Goal: Task Accomplishment & Management: Manage account settings

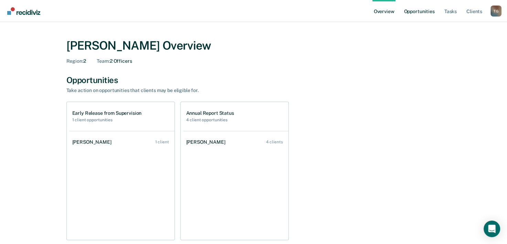
click at [410, 11] on link "Opportunities" at bounding box center [418, 11] width 33 height 22
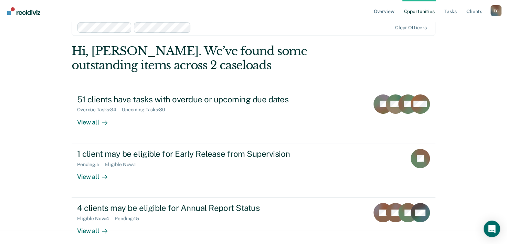
scroll to position [21, 0]
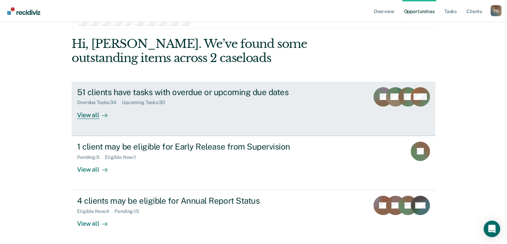
click at [96, 114] on div "View all" at bounding box center [96, 111] width 39 height 13
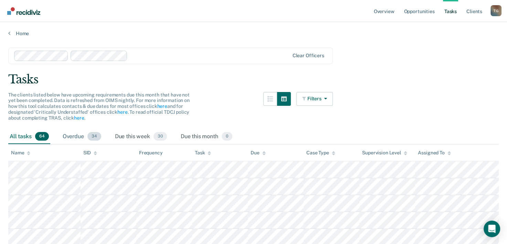
click at [76, 138] on div "Overdue 34" at bounding box center [81, 136] width 41 height 15
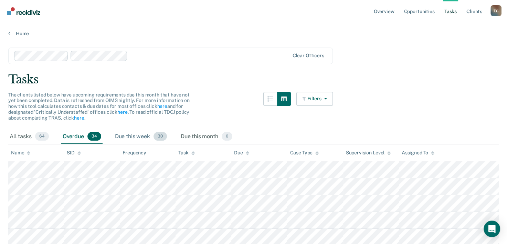
click at [130, 137] on div "Due this week 30" at bounding box center [141, 136] width 55 height 15
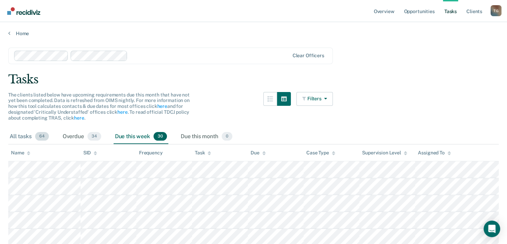
click at [19, 136] on div "All tasks 64" at bounding box center [29, 136] width 42 height 15
click at [423, 12] on link "Opportunities" at bounding box center [418, 11] width 33 height 22
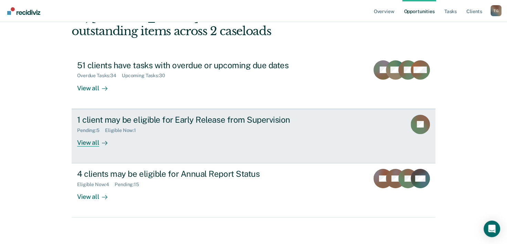
scroll to position [49, 0]
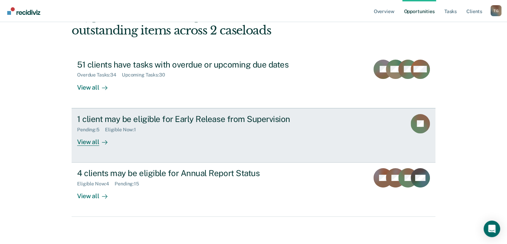
click at [87, 141] on div "View all" at bounding box center [96, 138] width 39 height 13
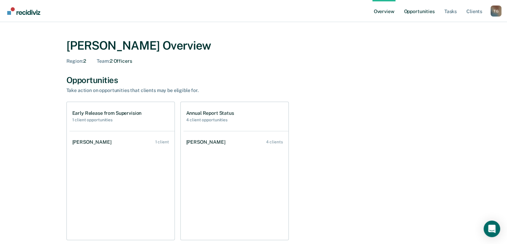
click at [421, 14] on link "Opportunities" at bounding box center [418, 11] width 33 height 22
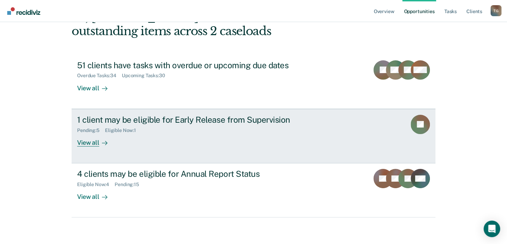
scroll to position [49, 0]
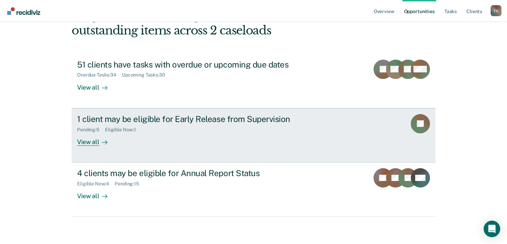
click at [82, 143] on div "View all" at bounding box center [96, 138] width 39 height 13
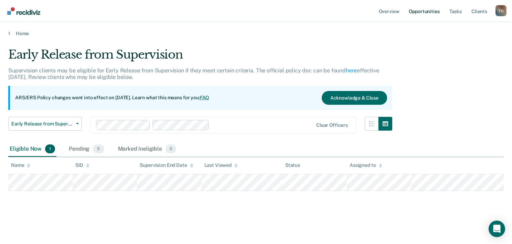
click at [429, 13] on link "Opportunities" at bounding box center [423, 11] width 33 height 22
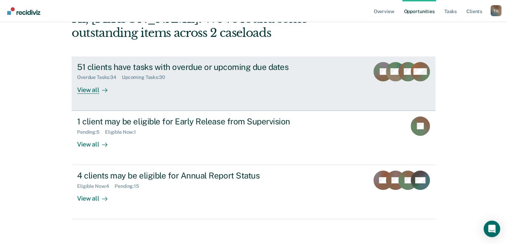
scroll to position [49, 0]
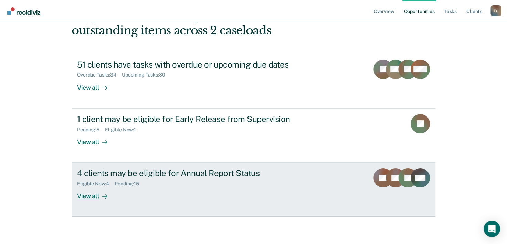
click at [93, 194] on div "View all" at bounding box center [96, 193] width 39 height 13
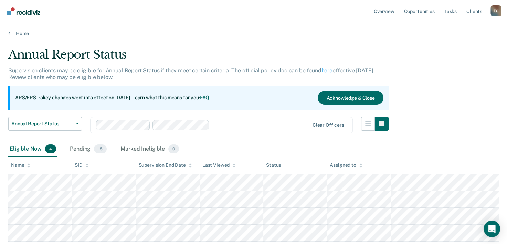
drag, startPoint x: 261, startPoint y: 31, endPoint x: 207, endPoint y: 52, distance: 58.4
click at [206, 52] on div "Annual Report Status" at bounding box center [198, 57] width 380 height 20
click at [81, 147] on div "Pending 15" at bounding box center [88, 148] width 40 height 15
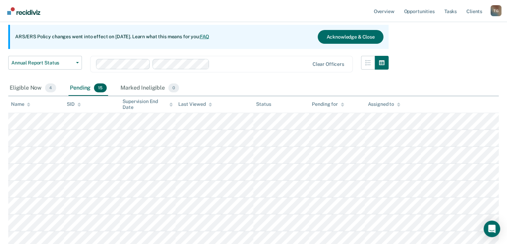
scroll to position [69, 0]
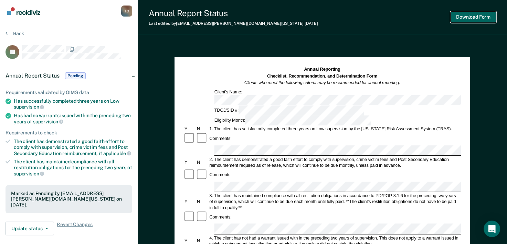
click at [469, 18] on button "Download Form" at bounding box center [472, 16] width 45 height 11
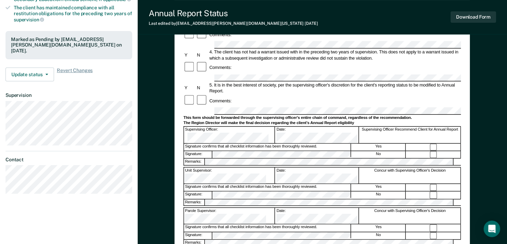
scroll to position [172, 0]
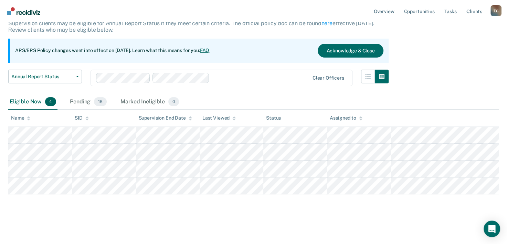
scroll to position [46, 0]
click at [81, 102] on div "Pending 15" at bounding box center [88, 102] width 40 height 15
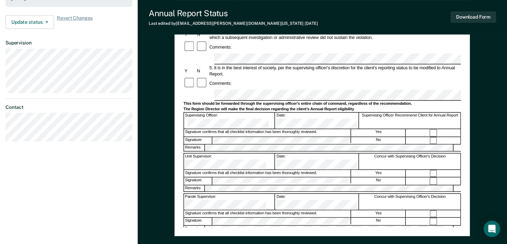
scroll to position [206, 0]
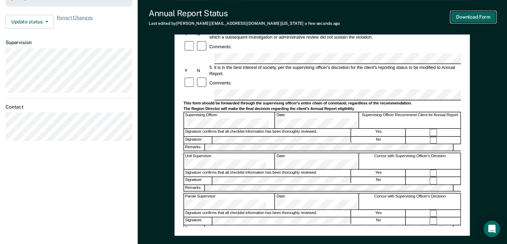
click at [472, 15] on button "Download Form" at bounding box center [472, 16] width 45 height 11
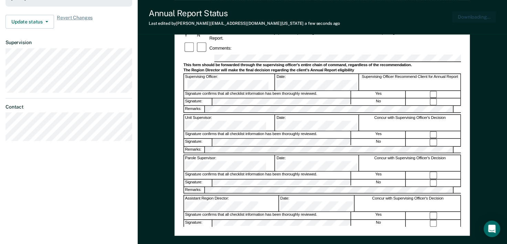
scroll to position [0, 0]
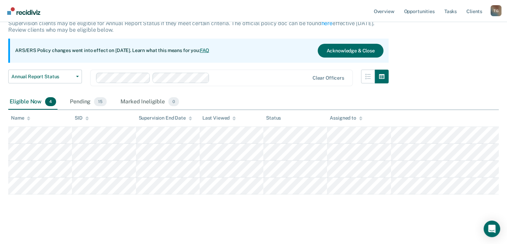
scroll to position [46, 0]
click at [82, 102] on div "Pending 15" at bounding box center [88, 102] width 40 height 15
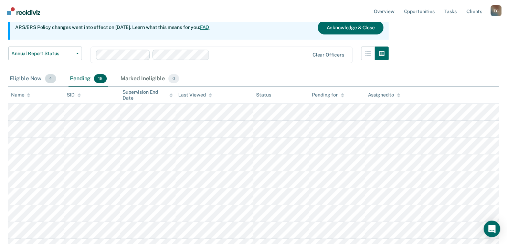
scroll to position [81, 0]
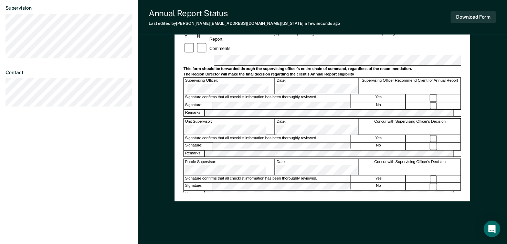
scroll to position [206, 0]
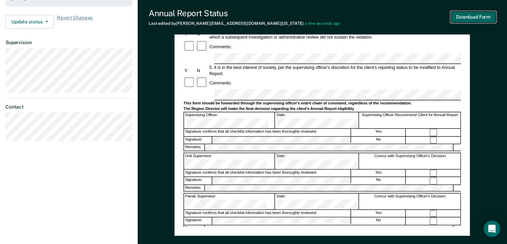
click at [458, 17] on button "Download Form" at bounding box center [472, 16] width 45 height 11
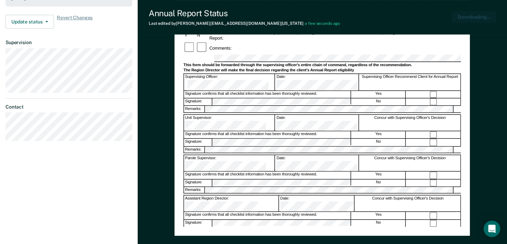
scroll to position [0, 0]
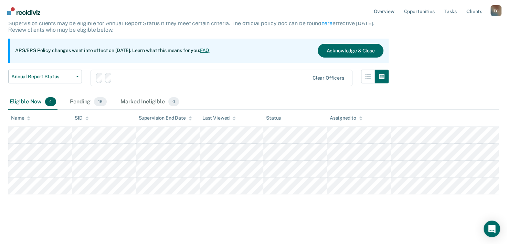
scroll to position [46, 0]
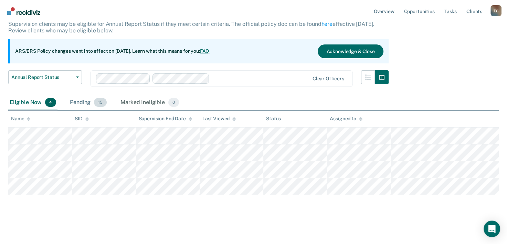
click at [77, 102] on div "Pending 15" at bounding box center [88, 102] width 40 height 15
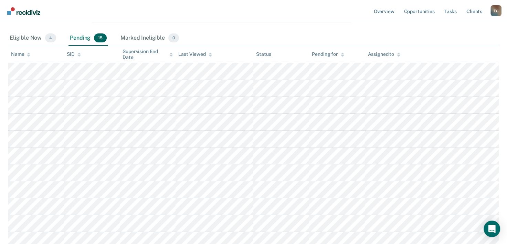
scroll to position [115, 0]
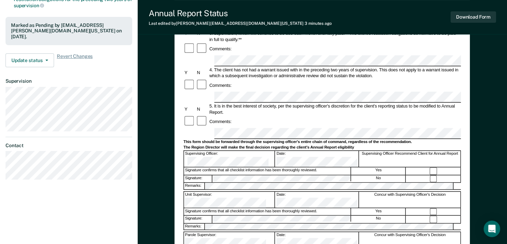
scroll to position [172, 0]
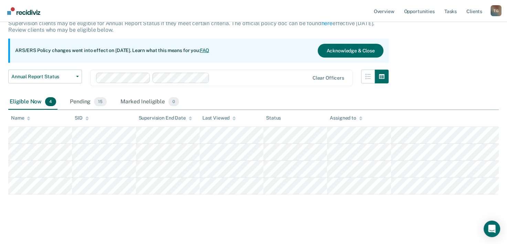
scroll to position [46, 0]
click at [84, 99] on div "Pending 15" at bounding box center [88, 102] width 40 height 15
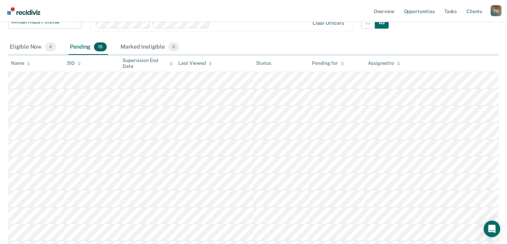
scroll to position [103, 0]
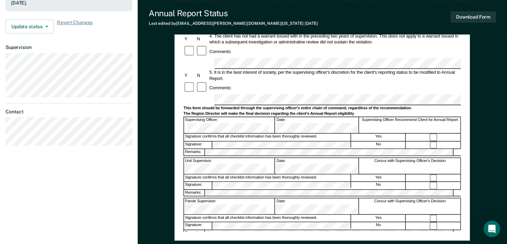
scroll to position [172, 0]
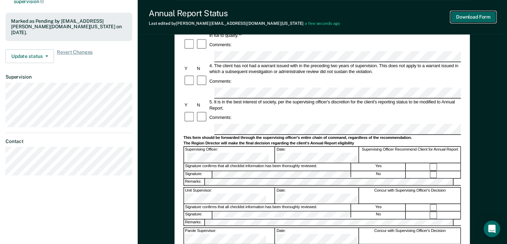
click at [466, 17] on button "Download Form" at bounding box center [472, 16] width 45 height 11
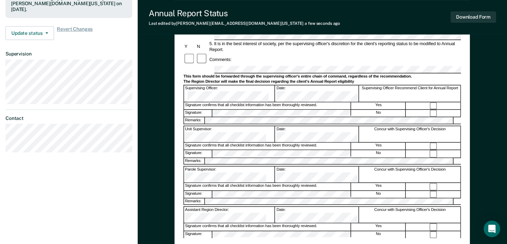
scroll to position [206, 0]
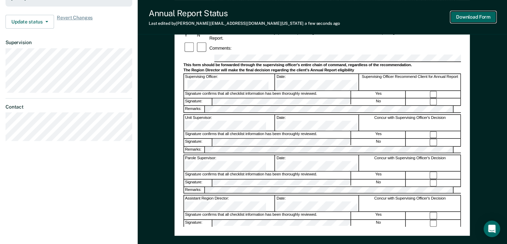
click at [472, 16] on button "Download Form" at bounding box center [472, 16] width 45 height 11
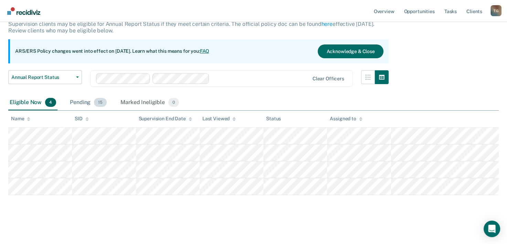
click at [83, 98] on div "Pending 15" at bounding box center [88, 102] width 40 height 15
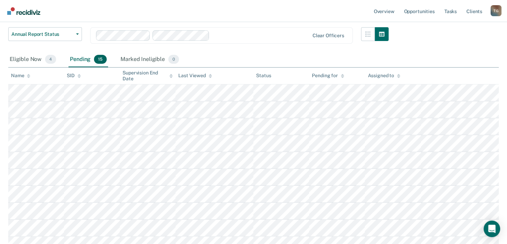
scroll to position [115, 0]
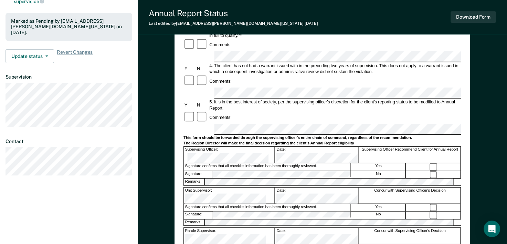
scroll to position [206, 0]
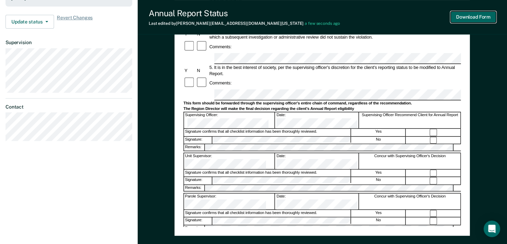
click at [467, 19] on button "Download Form" at bounding box center [472, 16] width 45 height 11
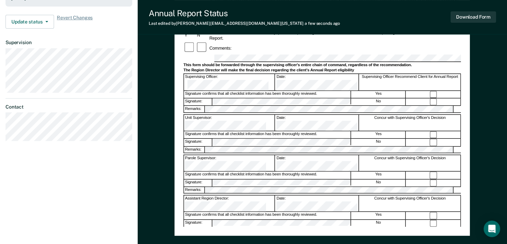
scroll to position [46, 0]
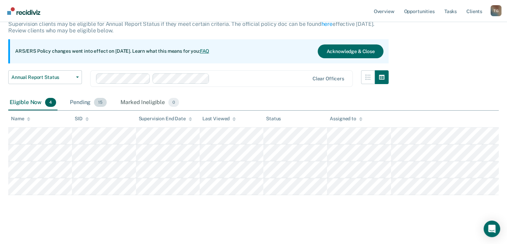
click at [85, 103] on div "Pending 15" at bounding box center [88, 102] width 40 height 15
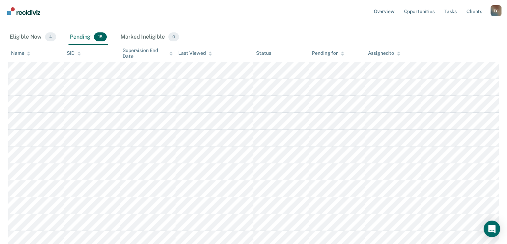
scroll to position [115, 0]
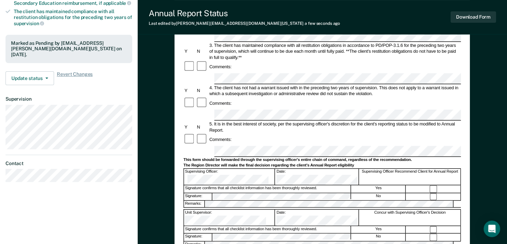
scroll to position [172, 0]
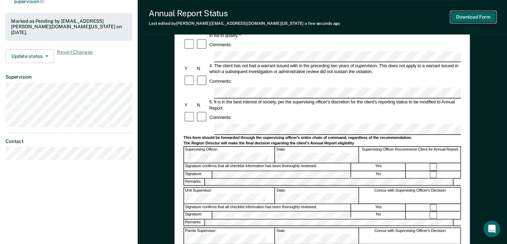
click at [470, 19] on button "Download Form" at bounding box center [472, 16] width 45 height 11
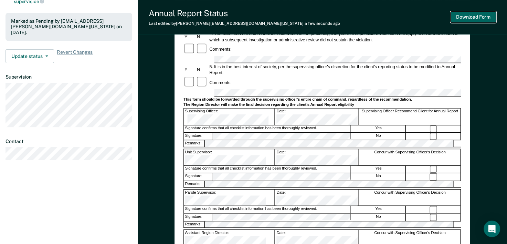
click at [482, 18] on button "Download Form" at bounding box center [472, 16] width 45 height 11
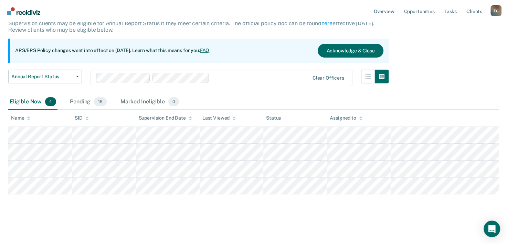
scroll to position [46, 0]
click at [87, 102] on div "Pending 15" at bounding box center [88, 102] width 40 height 15
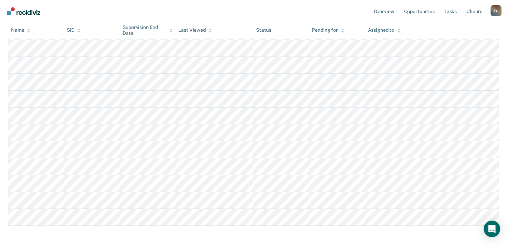
scroll to position [219, 0]
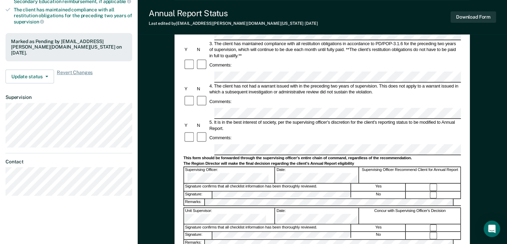
scroll to position [172, 0]
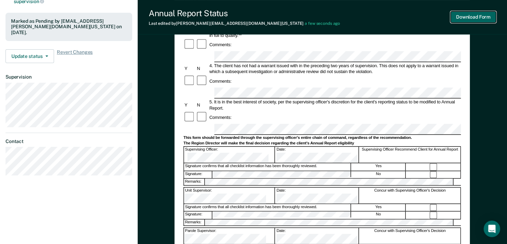
click at [471, 19] on button "Download Form" at bounding box center [472, 16] width 45 height 11
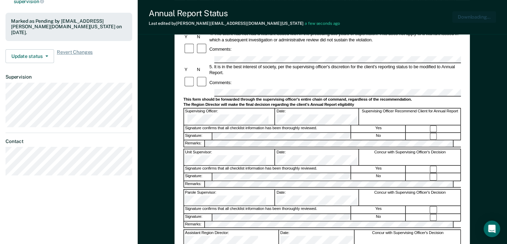
scroll to position [0, 0]
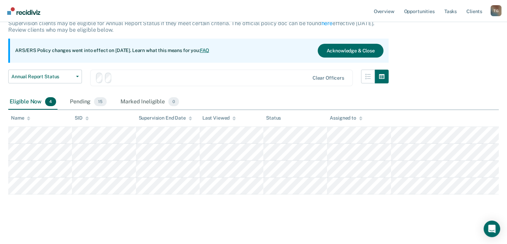
scroll to position [46, 0]
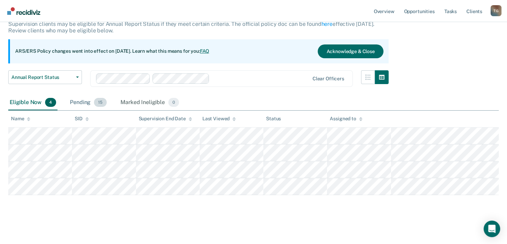
click at [72, 100] on div "Pending 15" at bounding box center [88, 102] width 40 height 15
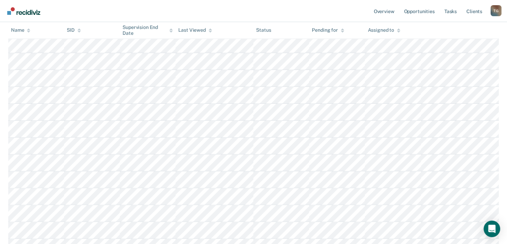
scroll to position [150, 0]
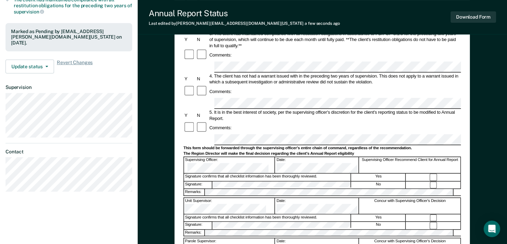
scroll to position [172, 0]
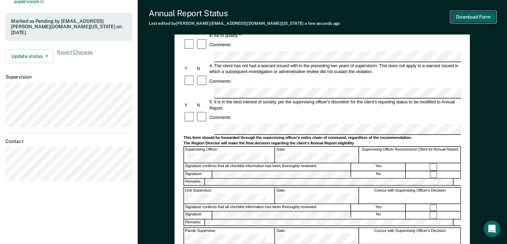
click at [476, 20] on button "Download Form" at bounding box center [472, 16] width 45 height 11
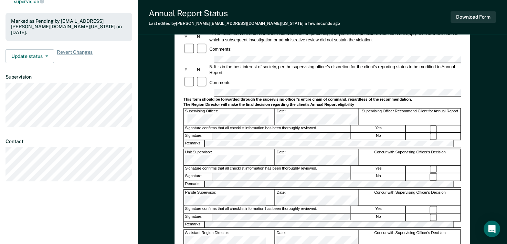
scroll to position [46, 0]
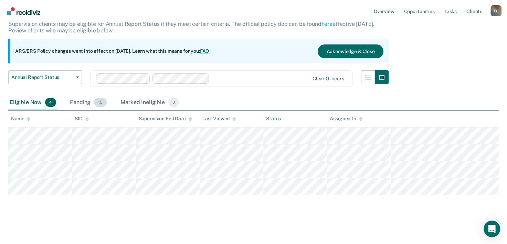
click at [84, 102] on div "Pending 15" at bounding box center [88, 102] width 40 height 15
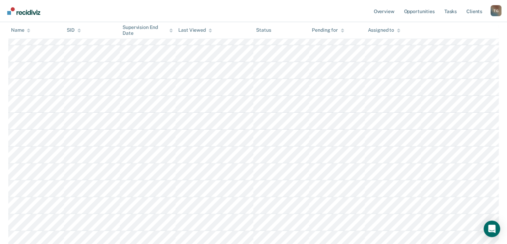
scroll to position [184, 0]
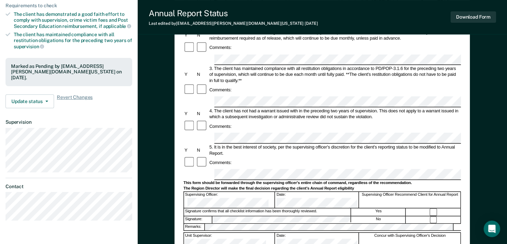
scroll to position [206, 0]
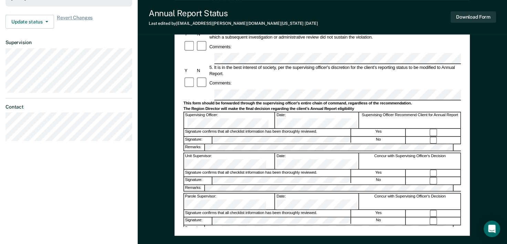
click at [429, 169] on div at bounding box center [433, 172] width 54 height 7
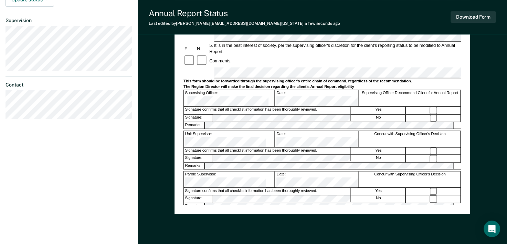
scroll to position [252, 0]
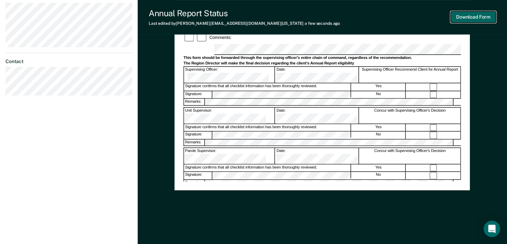
click at [464, 21] on button "Download Form" at bounding box center [472, 16] width 45 height 11
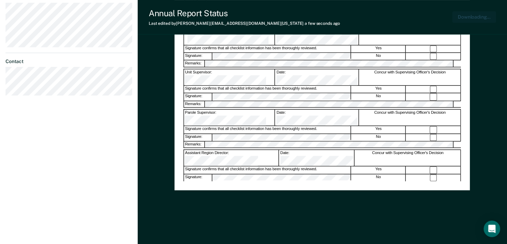
scroll to position [0, 0]
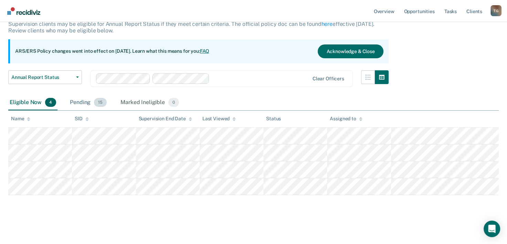
click at [84, 102] on div "Pending 15" at bounding box center [88, 102] width 40 height 15
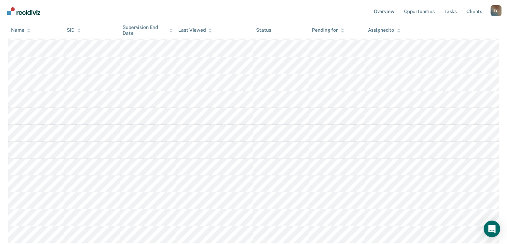
scroll to position [219, 0]
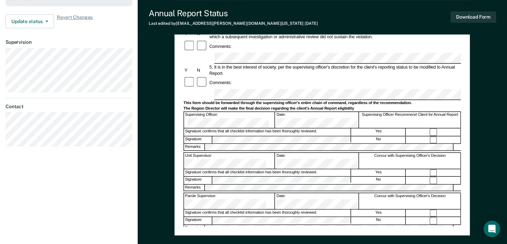
scroll to position [172, 0]
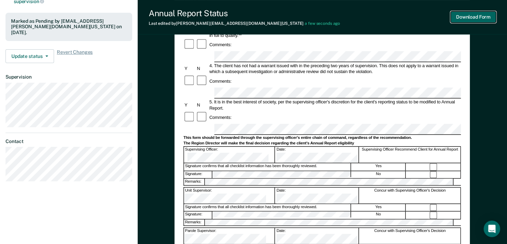
click at [470, 17] on button "Download Form" at bounding box center [472, 16] width 45 height 11
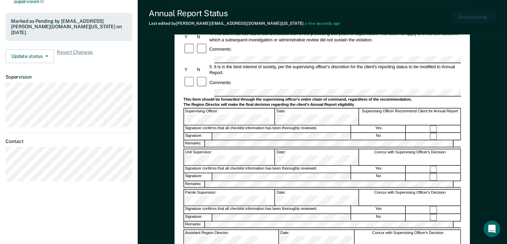
scroll to position [0, 0]
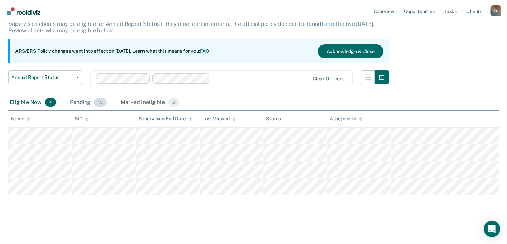
click at [80, 100] on div "Pending 15" at bounding box center [88, 102] width 40 height 15
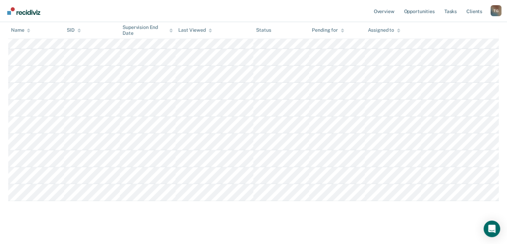
scroll to position [232, 0]
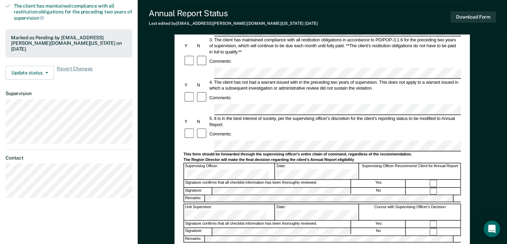
scroll to position [206, 0]
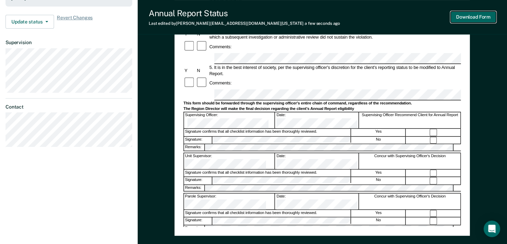
click at [470, 18] on button "Download Form" at bounding box center [472, 16] width 45 height 11
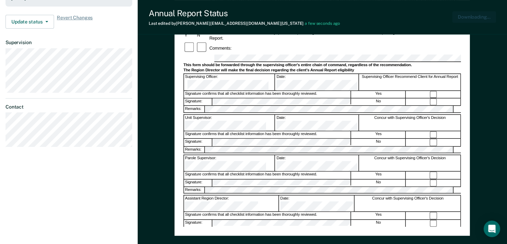
scroll to position [0, 0]
click at [468, 20] on button "Download Form" at bounding box center [472, 16] width 45 height 11
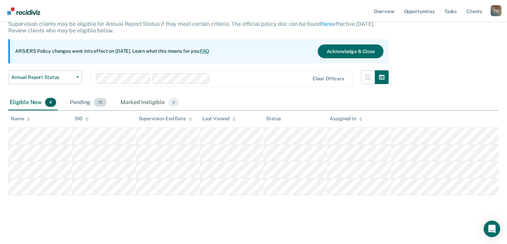
click at [87, 102] on div "Pending 15" at bounding box center [88, 102] width 40 height 15
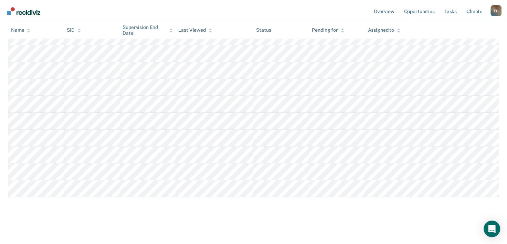
scroll to position [232, 0]
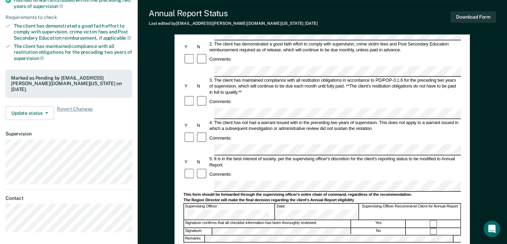
scroll to position [172, 0]
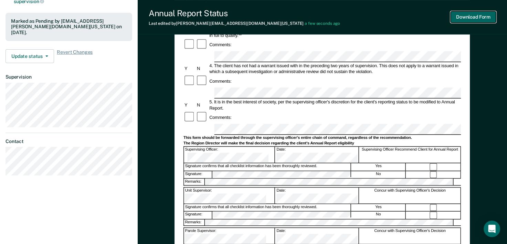
click at [465, 18] on button "Download Form" at bounding box center [472, 16] width 45 height 11
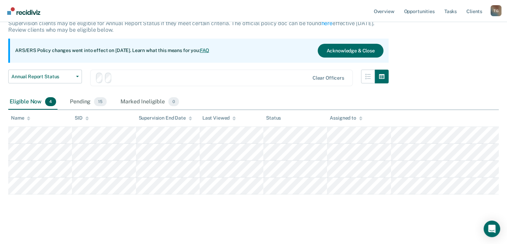
scroll to position [46, 0]
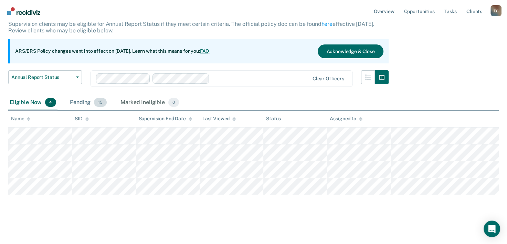
click at [78, 103] on div "Pending 15" at bounding box center [88, 102] width 40 height 15
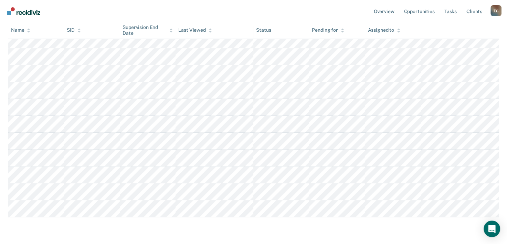
scroll to position [219, 0]
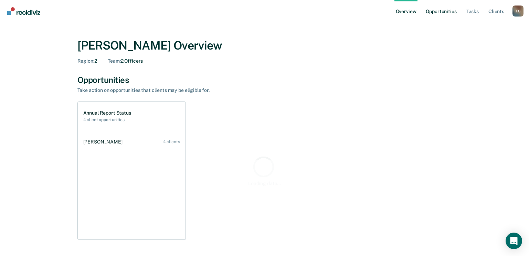
click at [437, 13] on link "Opportunities" at bounding box center [440, 11] width 33 height 22
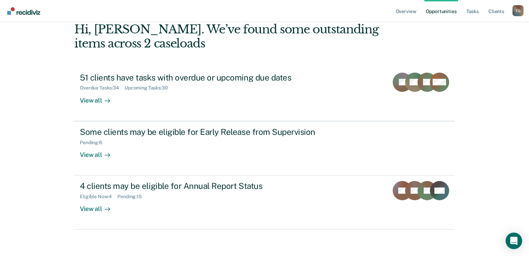
scroll to position [36, 0]
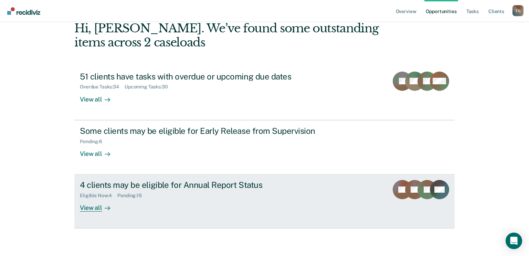
click at [95, 210] on div "View all" at bounding box center [99, 205] width 39 height 13
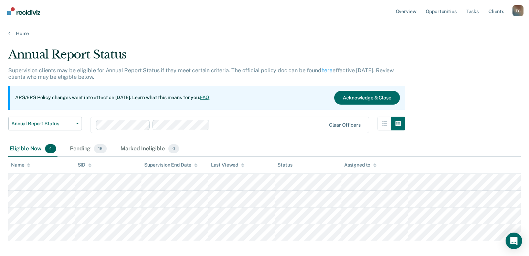
scroll to position [35, 0]
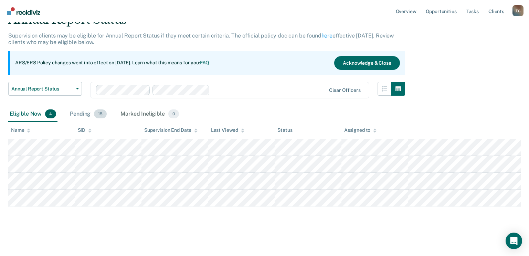
click at [87, 114] on div "Pending 15" at bounding box center [88, 114] width 40 height 15
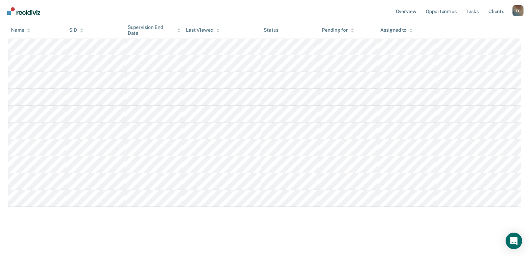
scroll to position [220, 0]
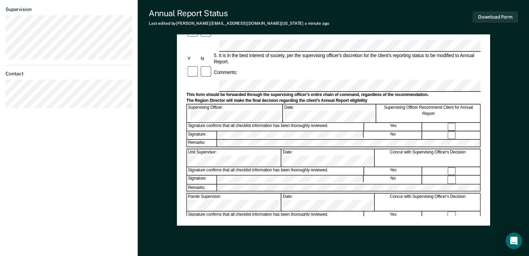
scroll to position [241, 0]
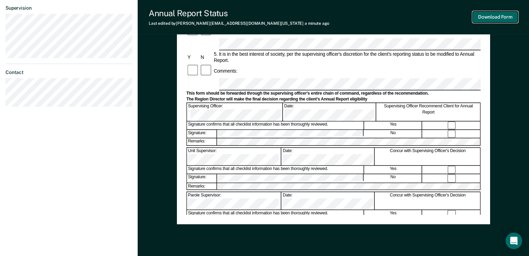
click at [492, 19] on button "Download Form" at bounding box center [494, 16] width 45 height 11
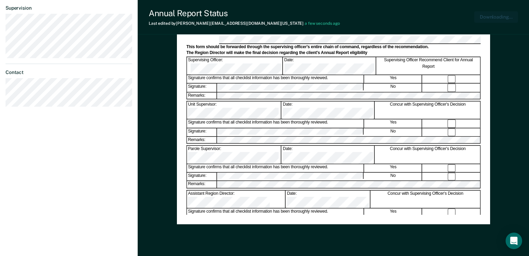
scroll to position [0, 0]
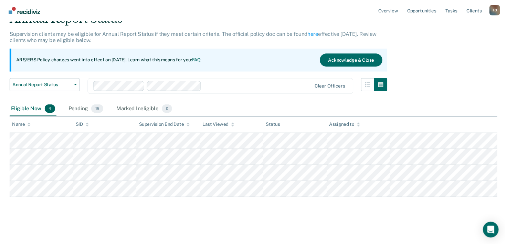
scroll to position [34, 0]
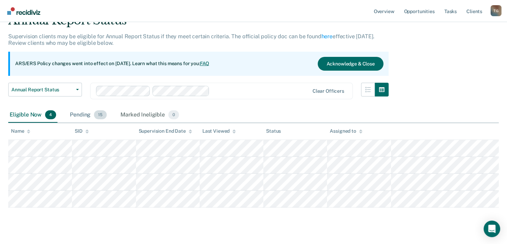
click at [77, 113] on div "Pending 15" at bounding box center [88, 114] width 40 height 15
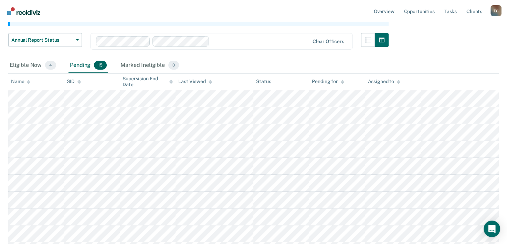
scroll to position [206, 0]
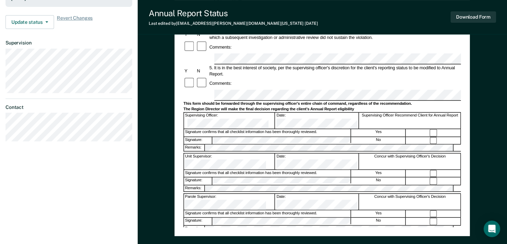
scroll to position [206, 0]
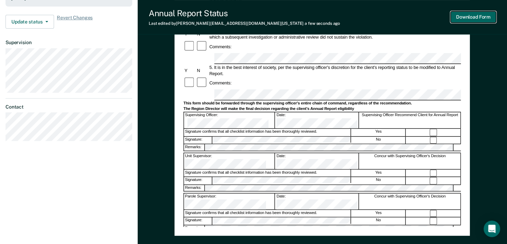
click at [482, 19] on button "Download Form" at bounding box center [472, 16] width 45 height 11
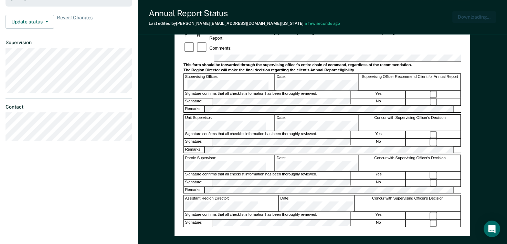
scroll to position [0, 0]
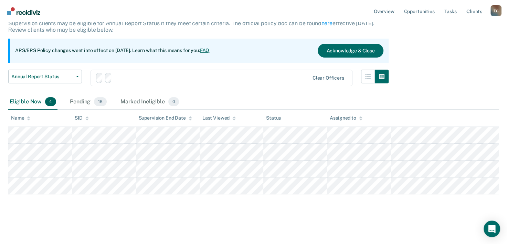
scroll to position [46, 0]
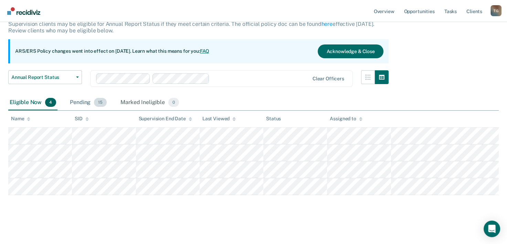
click at [78, 105] on div "Pending 15" at bounding box center [88, 102] width 40 height 15
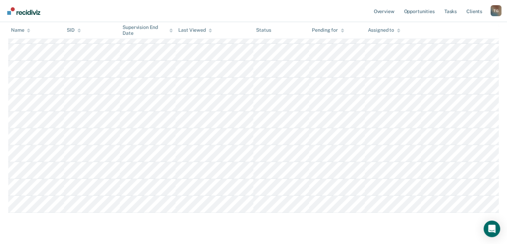
scroll to position [219, 0]
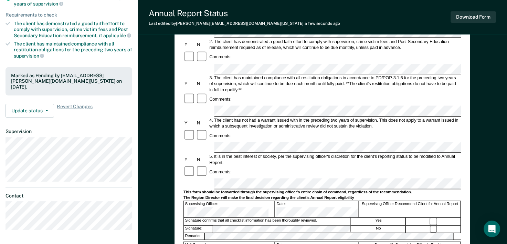
scroll to position [103, 0]
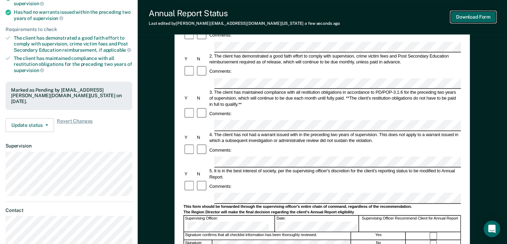
click at [482, 17] on button "Download Form" at bounding box center [472, 16] width 45 height 11
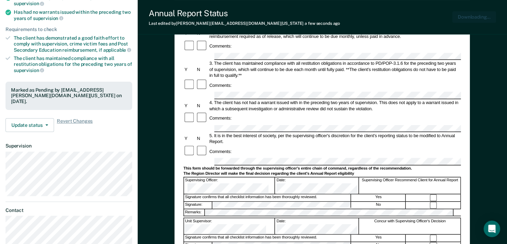
scroll to position [0, 0]
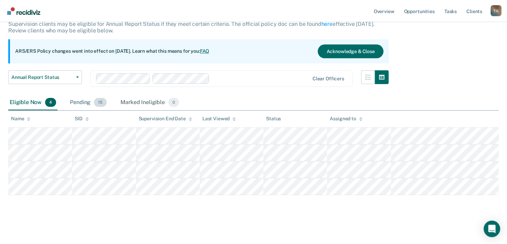
click at [83, 101] on div "Pending 15" at bounding box center [88, 102] width 40 height 15
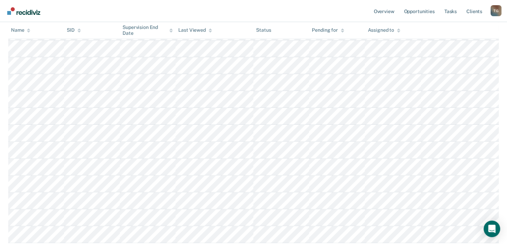
scroll to position [232, 0]
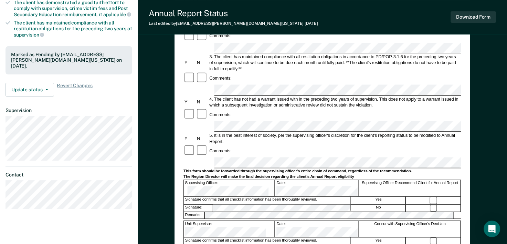
scroll to position [138, 0]
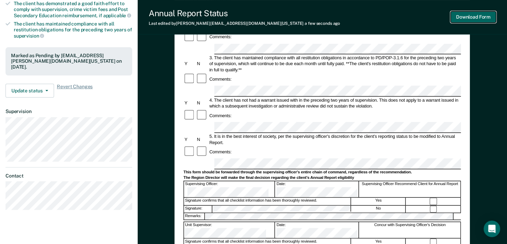
click at [474, 18] on button "Download Form" at bounding box center [472, 16] width 45 height 11
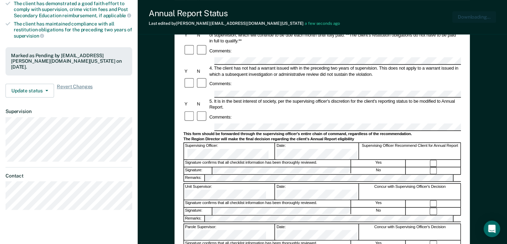
scroll to position [0, 0]
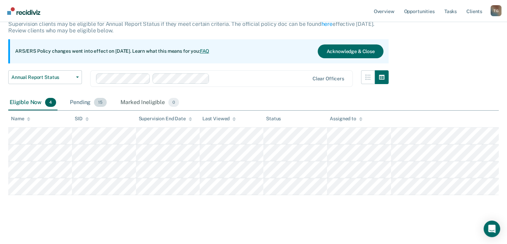
click at [77, 102] on div "Pending 15" at bounding box center [88, 102] width 40 height 15
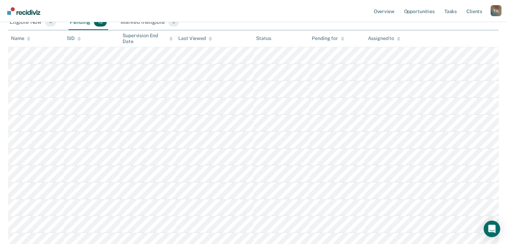
scroll to position [232, 0]
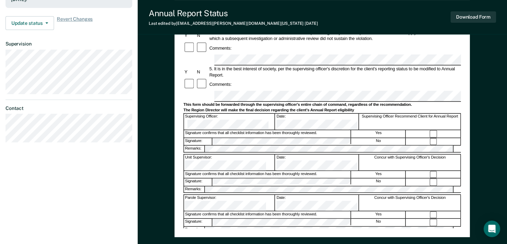
scroll to position [206, 0]
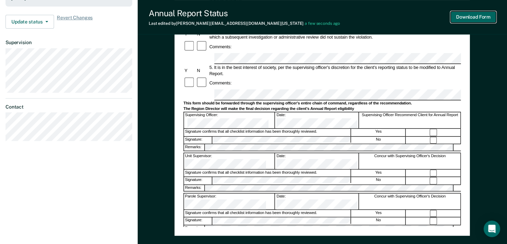
click at [475, 15] on button "Download Form" at bounding box center [472, 16] width 45 height 11
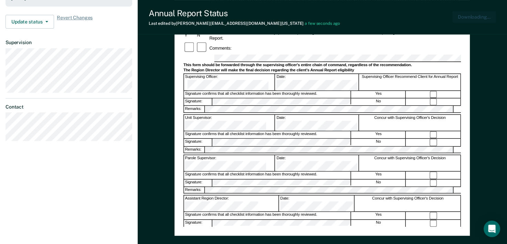
scroll to position [0, 0]
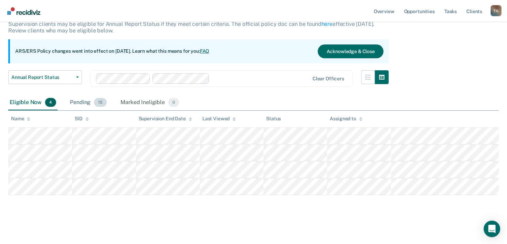
drag, startPoint x: 84, startPoint y: 104, endPoint x: 83, endPoint y: 99, distance: 4.3
click at [84, 104] on div "Pending 15" at bounding box center [88, 102] width 40 height 15
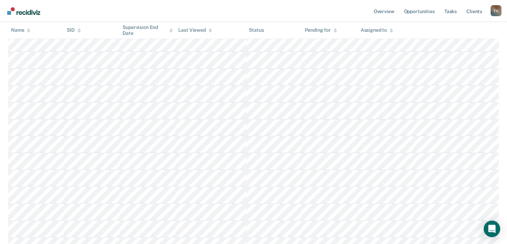
scroll to position [0, 0]
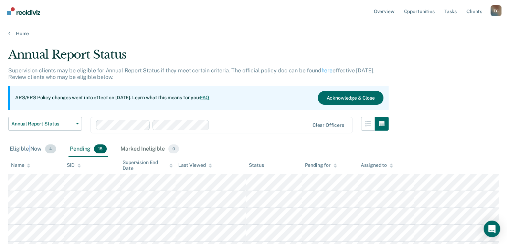
click at [30, 149] on div "Eligible Now 4" at bounding box center [32, 148] width 49 height 15
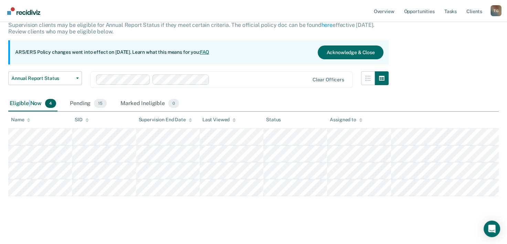
scroll to position [46, 0]
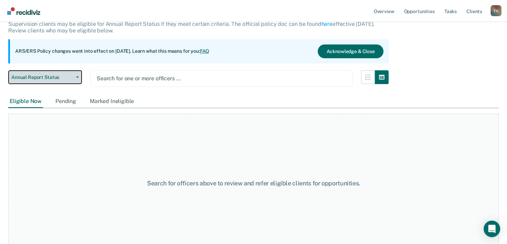
click at [81, 77] on button "Annual Report Status" at bounding box center [45, 77] width 74 height 14
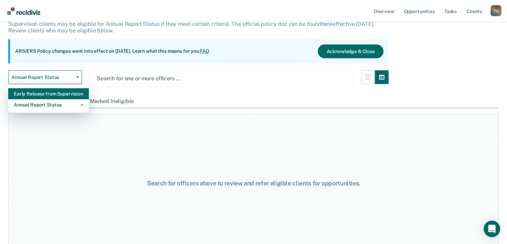
click at [54, 95] on div "Early Release from Supervision" at bounding box center [49, 93] width 70 height 11
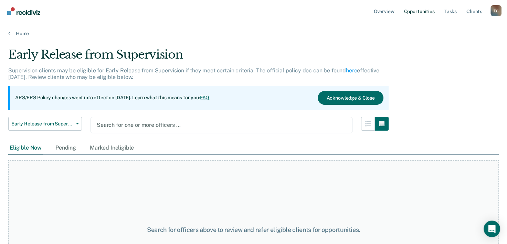
click at [409, 11] on link "Opportunities" at bounding box center [418, 11] width 33 height 22
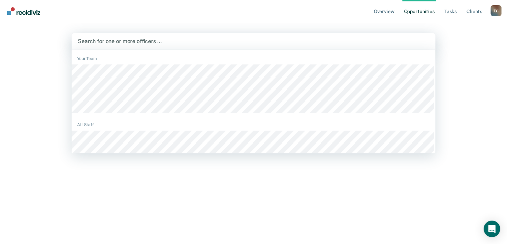
click at [215, 44] on div at bounding box center [253, 41] width 351 height 8
type input "s"
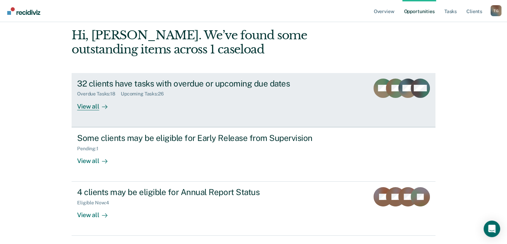
scroll to position [49, 0]
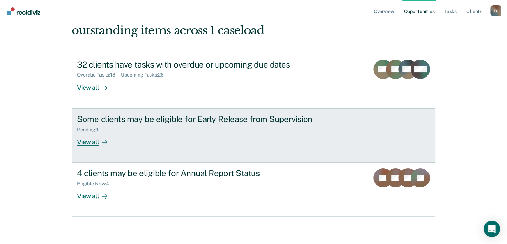
click at [92, 141] on div "View all" at bounding box center [96, 138] width 39 height 13
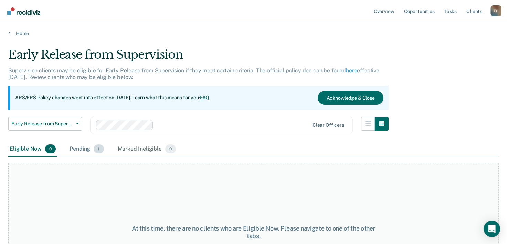
click at [85, 149] on div "Pending 1" at bounding box center [86, 148] width 37 height 15
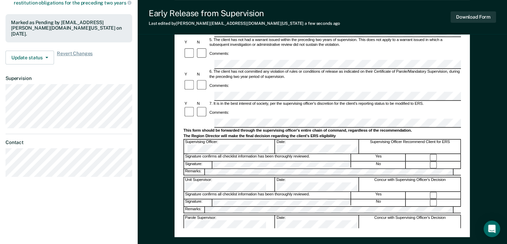
scroll to position [206, 0]
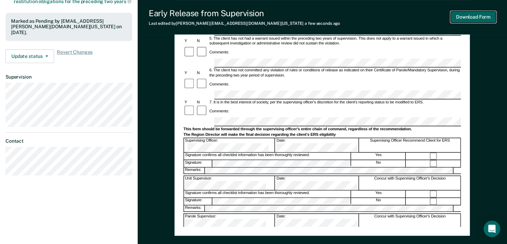
click at [467, 19] on button "Download Form" at bounding box center [472, 16] width 45 height 11
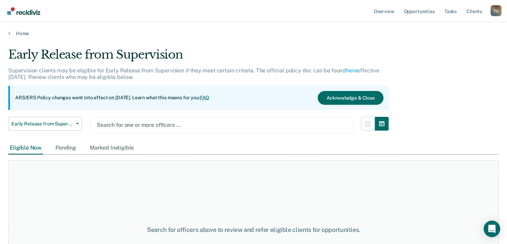
type input "b"
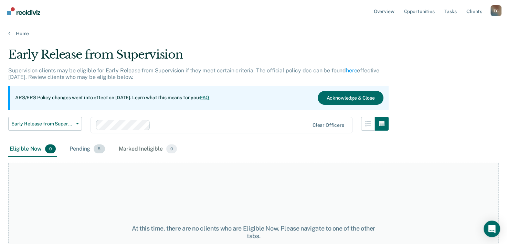
click at [79, 149] on div "Pending 5" at bounding box center [87, 148] width 38 height 15
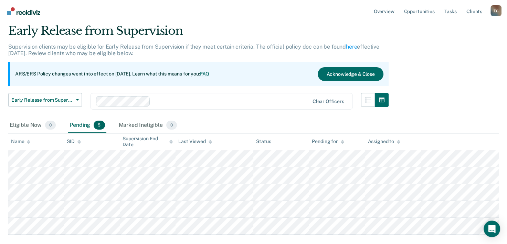
scroll to position [34, 0]
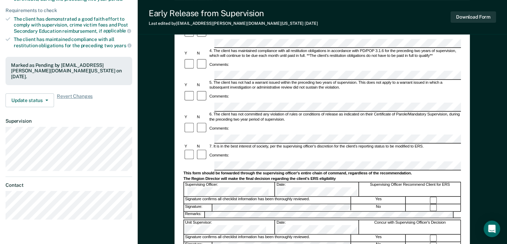
scroll to position [172, 0]
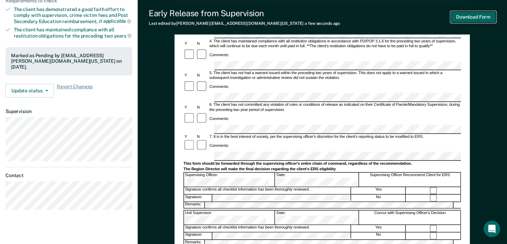
click at [467, 17] on button "Download Form" at bounding box center [472, 16] width 45 height 11
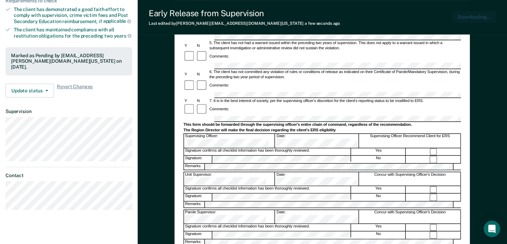
scroll to position [0, 0]
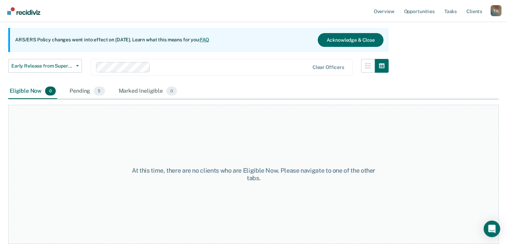
scroll to position [34, 0]
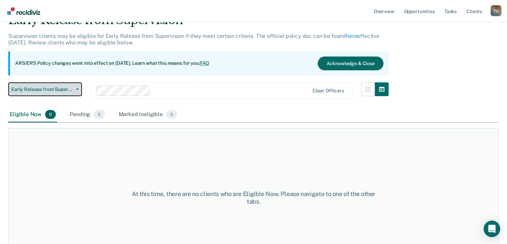
click at [77, 87] on button "Early Release from Supervision" at bounding box center [45, 89] width 74 height 14
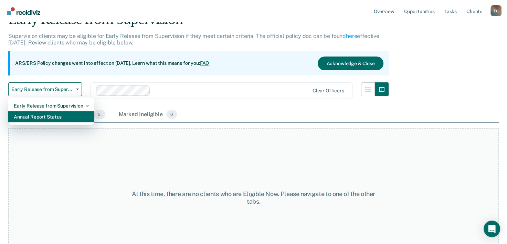
click at [45, 117] on div "Annual Report Status" at bounding box center [51, 116] width 75 height 11
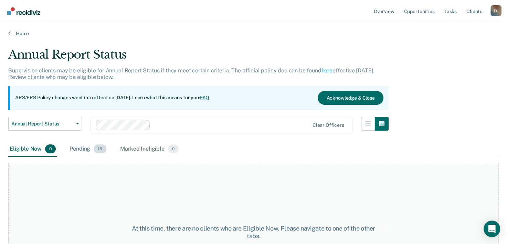
click at [80, 149] on div "Pending 15" at bounding box center [88, 148] width 40 height 15
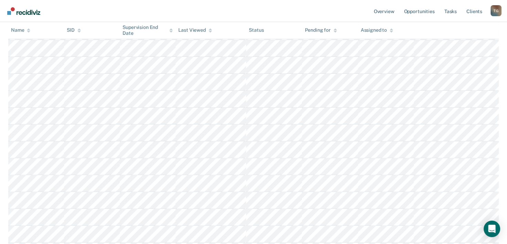
scroll to position [232, 0]
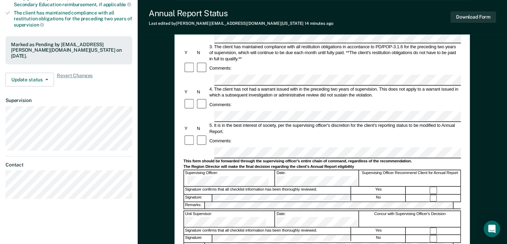
scroll to position [172, 0]
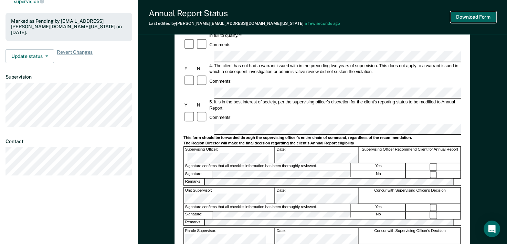
click at [477, 18] on button "Download Form" at bounding box center [472, 16] width 45 height 11
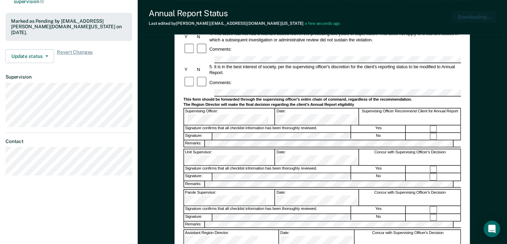
scroll to position [0, 0]
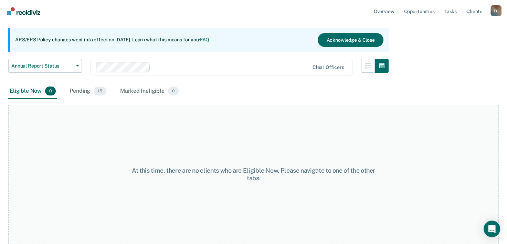
scroll to position [57, 0]
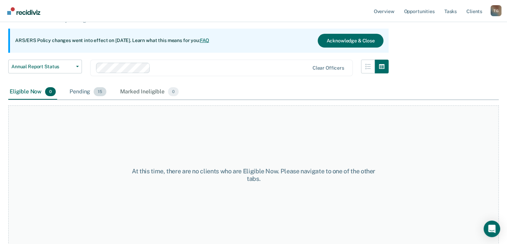
click at [72, 92] on div "Pending 15" at bounding box center [88, 91] width 40 height 15
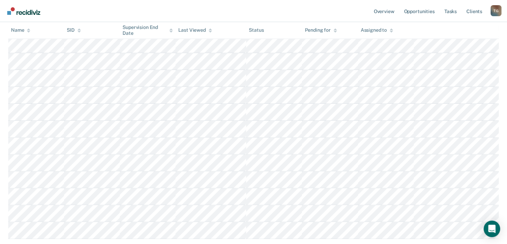
scroll to position [195, 0]
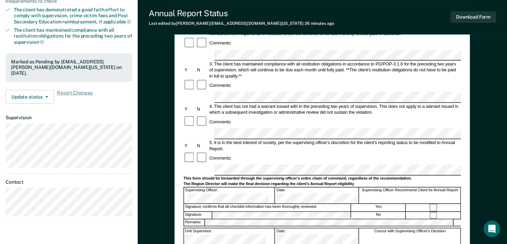
scroll to position [138, 0]
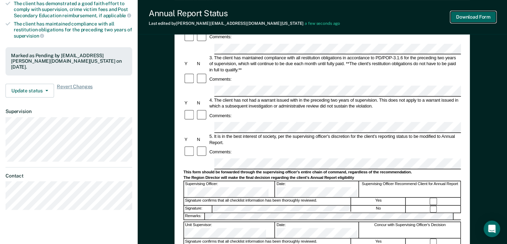
click at [468, 15] on button "Download Form" at bounding box center [472, 16] width 45 height 11
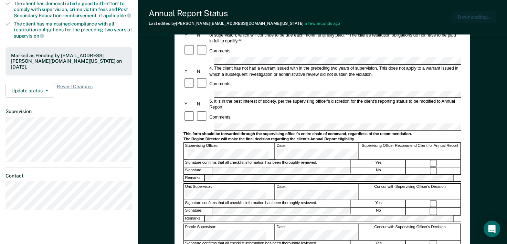
scroll to position [0, 0]
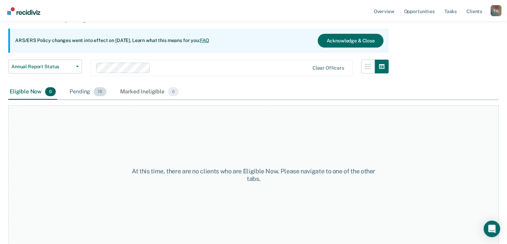
click at [78, 92] on div "Pending 15" at bounding box center [88, 91] width 40 height 15
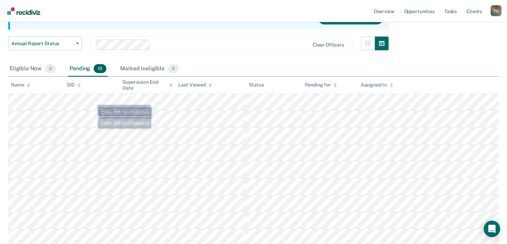
scroll to position [160, 0]
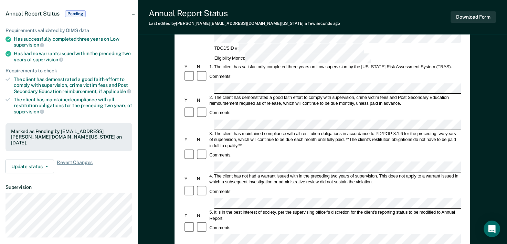
scroll to position [138, 0]
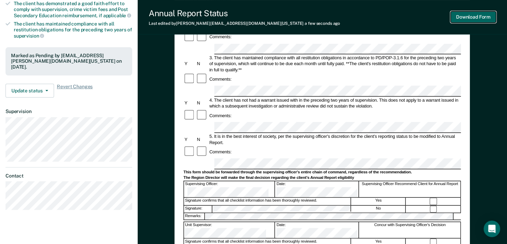
click at [475, 14] on button "Download Form" at bounding box center [472, 16] width 45 height 11
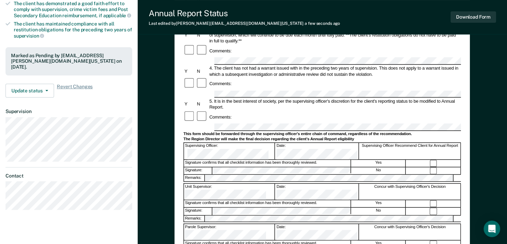
scroll to position [57, 0]
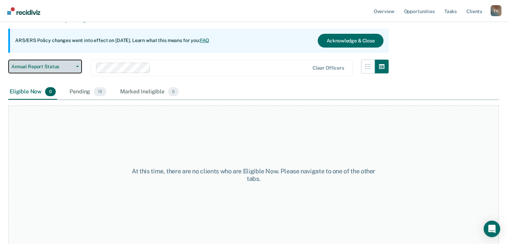
click at [75, 65] on button "Annual Report Status" at bounding box center [45, 67] width 74 height 14
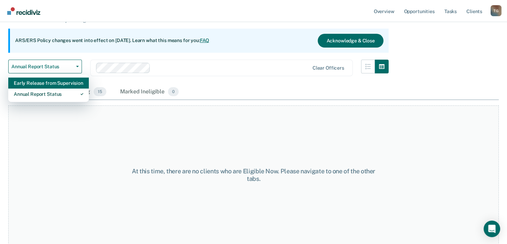
click at [75, 83] on div "Early Release from Supervision" at bounding box center [49, 82] width 70 height 11
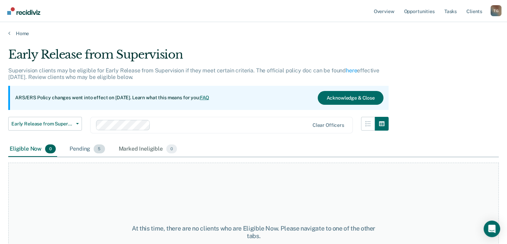
click at [84, 148] on div "Pending 5" at bounding box center [87, 148] width 38 height 15
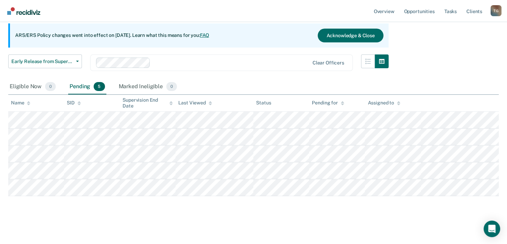
scroll to position [63, 0]
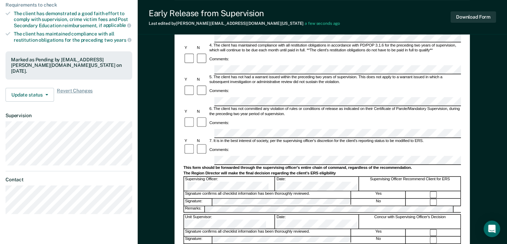
scroll to position [172, 0]
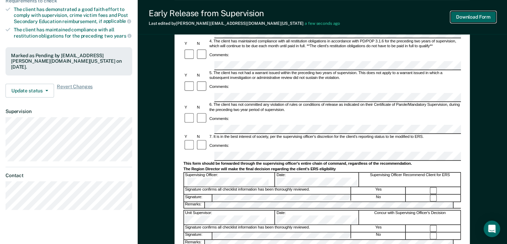
click at [471, 17] on button "Download Form" at bounding box center [472, 16] width 45 height 11
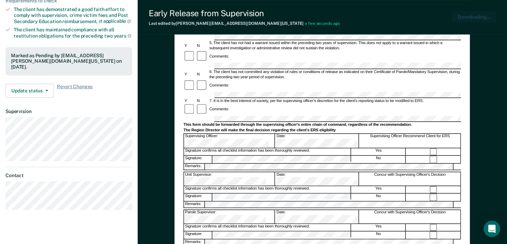
scroll to position [0, 0]
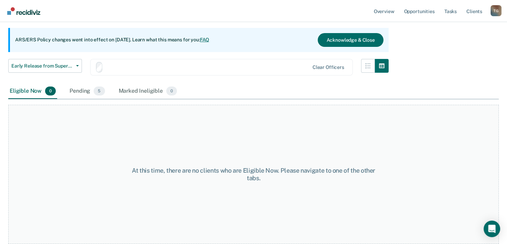
scroll to position [57, 0]
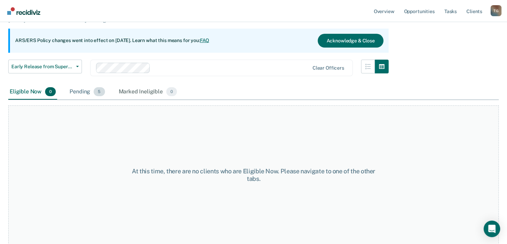
click at [78, 91] on div "Pending 5" at bounding box center [87, 91] width 38 height 15
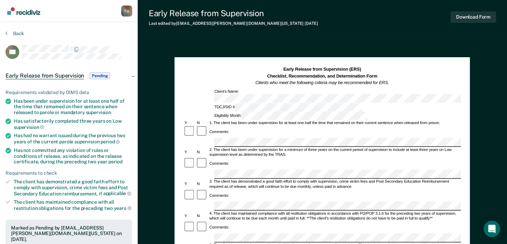
scroll to position [57, 0]
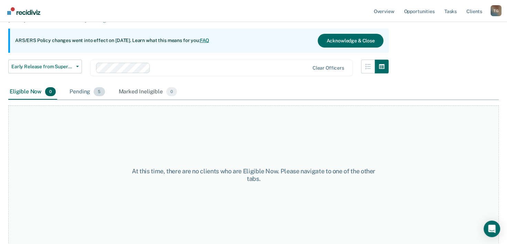
click at [85, 90] on div "Pending 5" at bounding box center [87, 91] width 38 height 15
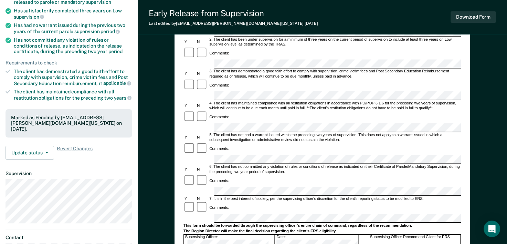
scroll to position [206, 0]
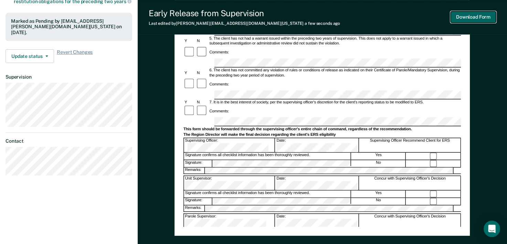
click at [477, 16] on button "Download Form" at bounding box center [472, 16] width 45 height 11
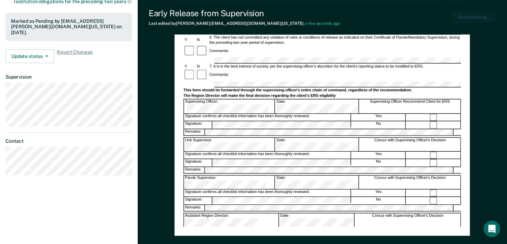
scroll to position [0, 0]
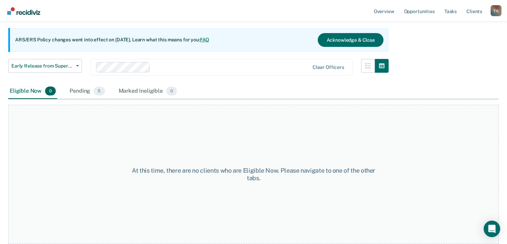
scroll to position [57, 0]
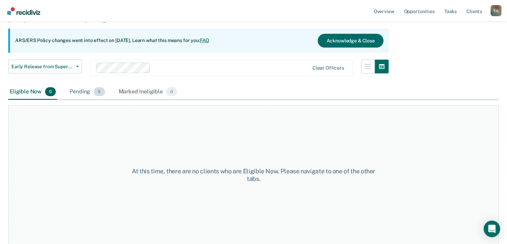
click at [80, 90] on div "Pending 5" at bounding box center [87, 91] width 38 height 15
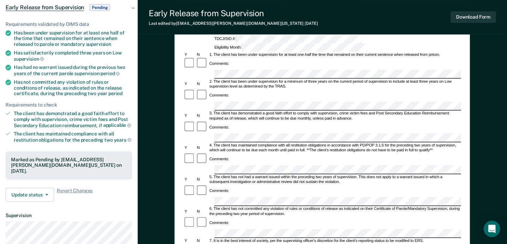
scroll to position [69, 0]
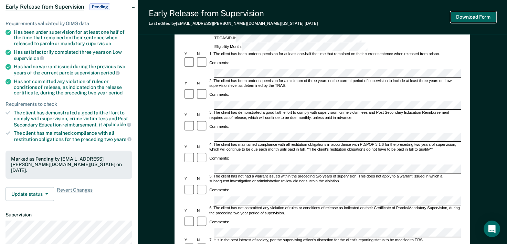
click at [472, 15] on button "Download Form" at bounding box center [472, 16] width 45 height 11
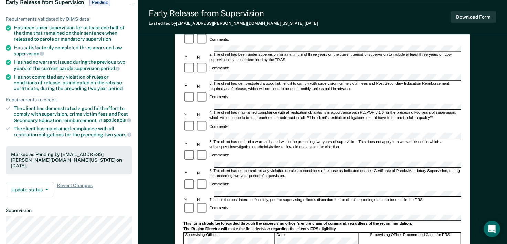
scroll to position [206, 0]
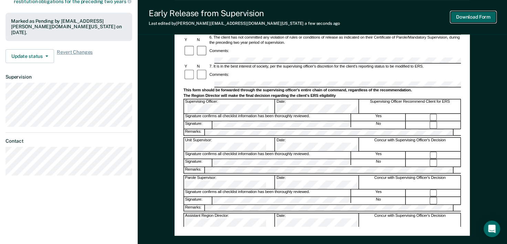
click at [485, 15] on button "Download Form" at bounding box center [472, 16] width 45 height 11
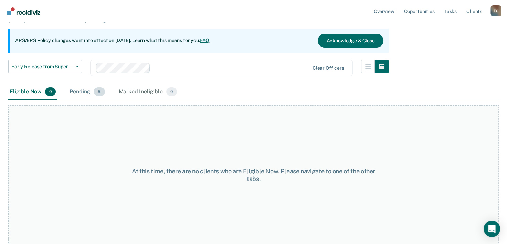
click at [82, 88] on div "Pending 5" at bounding box center [87, 91] width 38 height 15
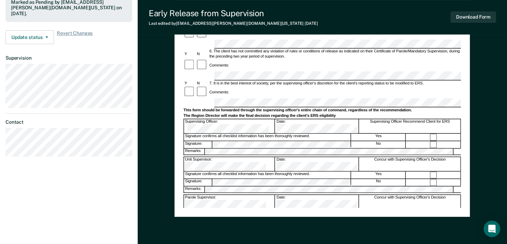
scroll to position [241, 0]
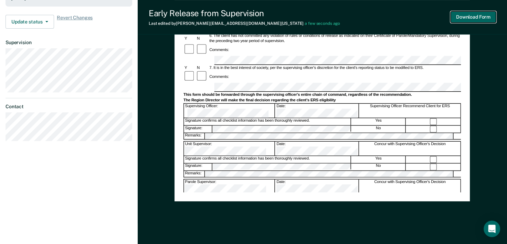
click at [472, 18] on button "Download Form" at bounding box center [472, 16] width 45 height 11
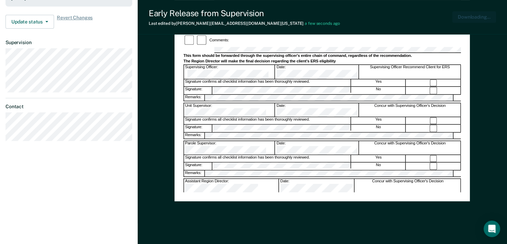
scroll to position [0, 0]
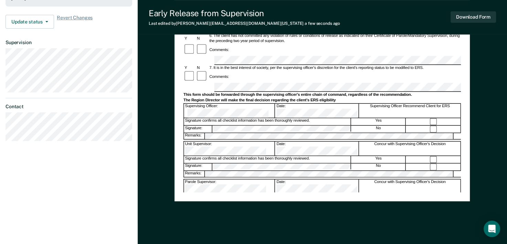
scroll to position [241, 0]
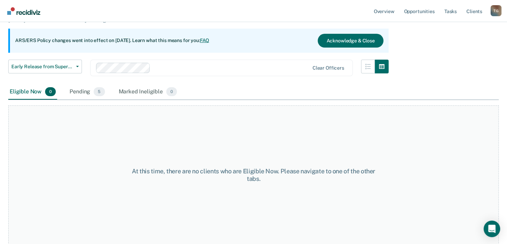
scroll to position [55, 0]
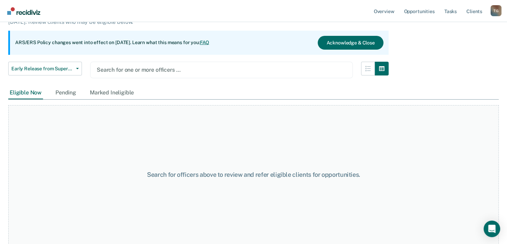
click at [145, 69] on div at bounding box center [221, 70] width 249 height 8
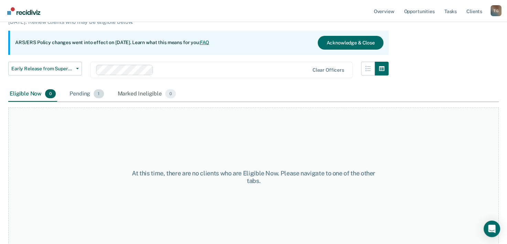
scroll to position [57, 0]
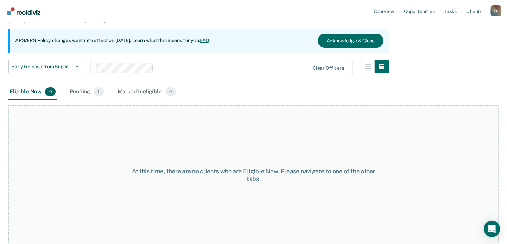
click at [81, 92] on div "Pending 1" at bounding box center [86, 91] width 37 height 15
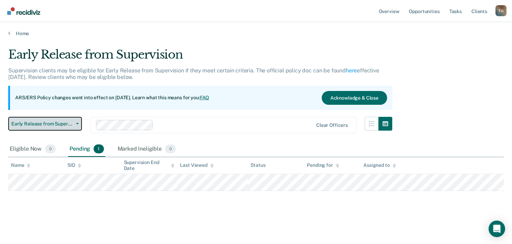
click at [54, 126] on button "Early Release from Supervision" at bounding box center [45, 124] width 74 height 14
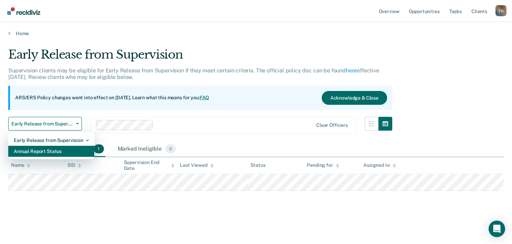
click at [33, 153] on div "Annual Report Status" at bounding box center [51, 151] width 75 height 11
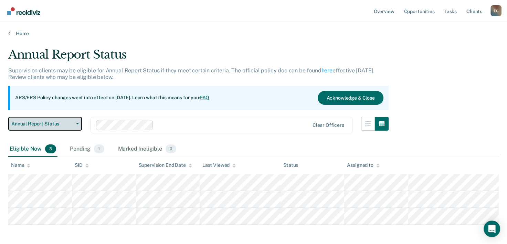
scroll to position [30, 0]
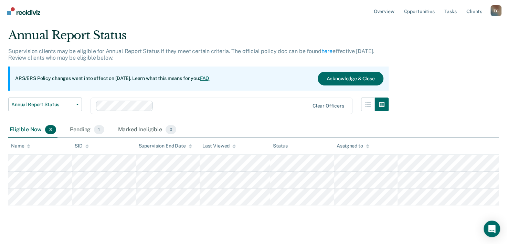
scroll to position [30, 0]
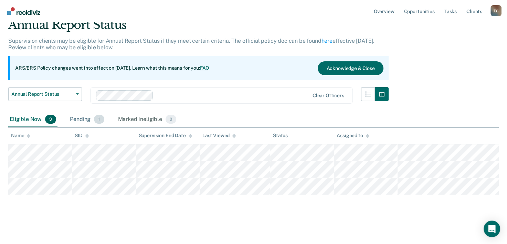
click at [78, 118] on div "Pending 1" at bounding box center [86, 119] width 37 height 15
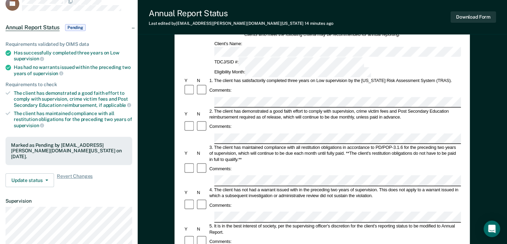
scroll to position [138, 0]
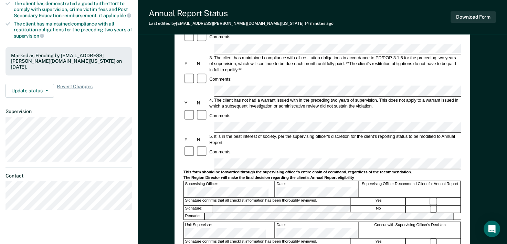
click at [433, 238] on div at bounding box center [433, 241] width 54 height 7
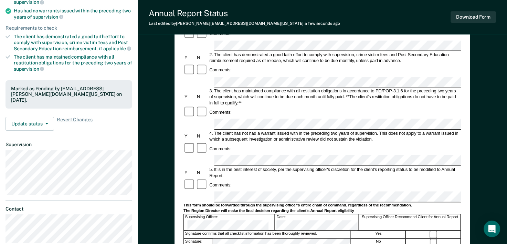
scroll to position [172, 0]
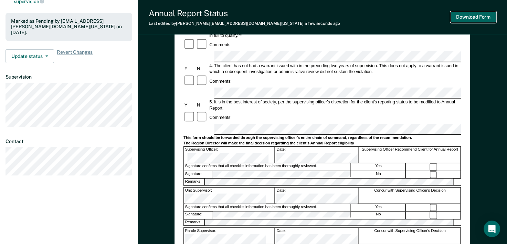
click at [470, 19] on button "Download Form" at bounding box center [472, 16] width 45 height 11
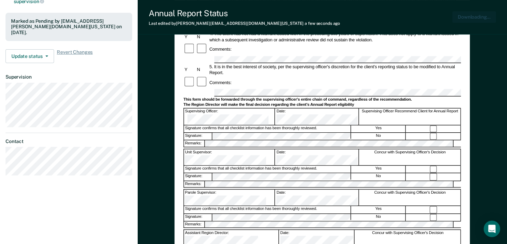
scroll to position [0, 0]
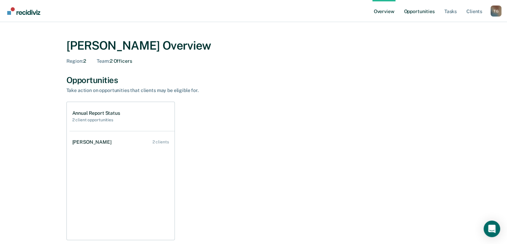
click at [419, 11] on link "Opportunities" at bounding box center [418, 11] width 33 height 22
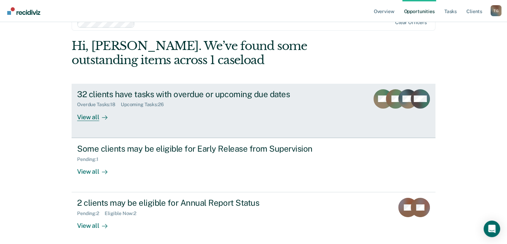
scroll to position [49, 0]
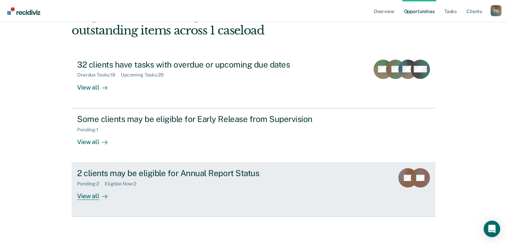
click at [86, 199] on div "View all" at bounding box center [96, 193] width 39 height 13
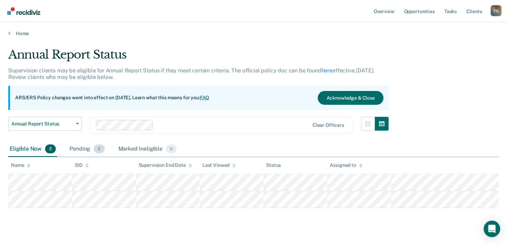
click at [84, 150] on div "Pending 2" at bounding box center [87, 148] width 38 height 15
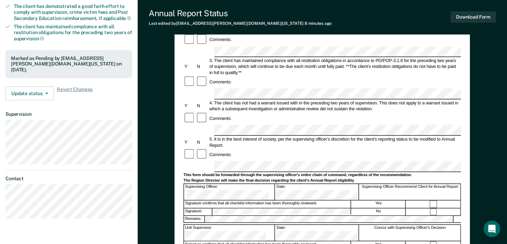
scroll to position [172, 0]
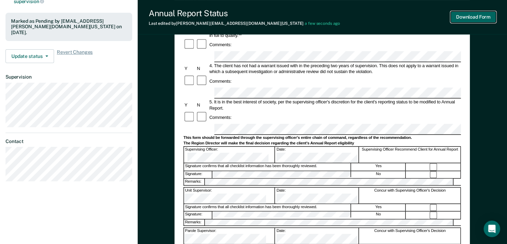
click at [472, 19] on button "Download Form" at bounding box center [472, 16] width 45 height 11
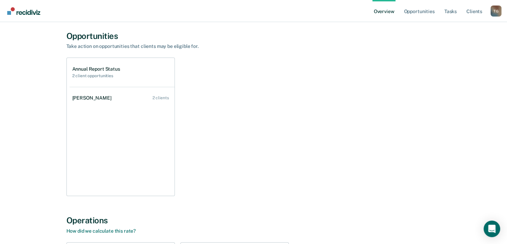
scroll to position [172, 0]
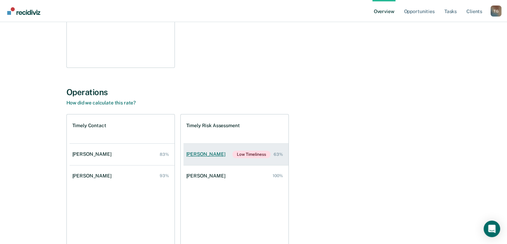
click at [216, 152] on div "[PERSON_NAME]" at bounding box center [207, 154] width 42 height 6
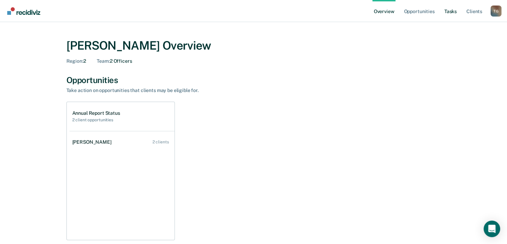
click at [454, 11] on link "Tasks" at bounding box center [450, 11] width 15 height 22
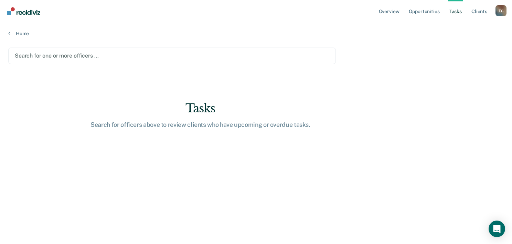
type input "s"
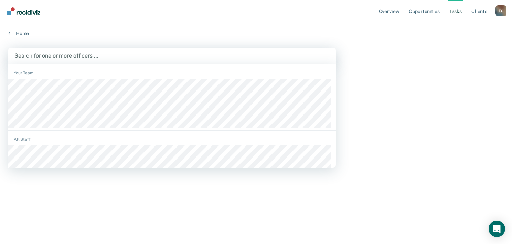
type input "b"
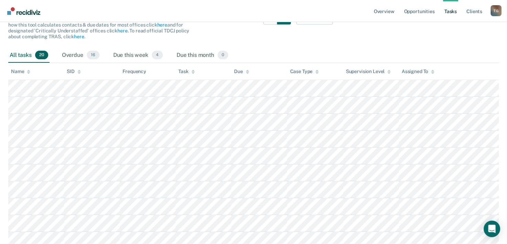
scroll to position [103, 0]
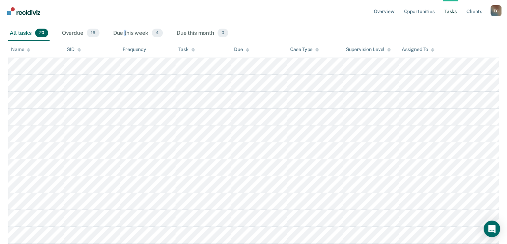
click at [126, 33] on div "Due this week 4" at bounding box center [138, 33] width 52 height 15
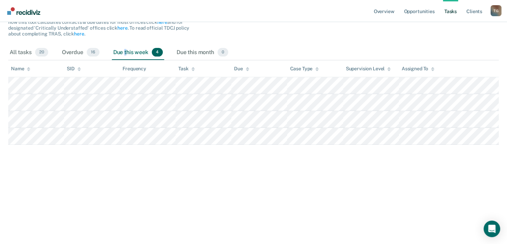
scroll to position [84, 0]
click at [66, 51] on div "Overdue 16" at bounding box center [81, 52] width 40 height 15
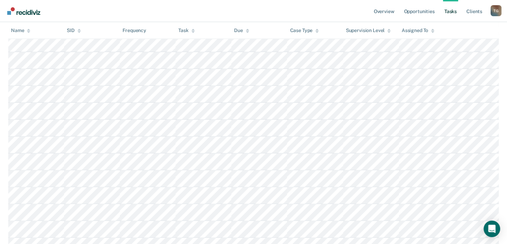
scroll to position [76, 0]
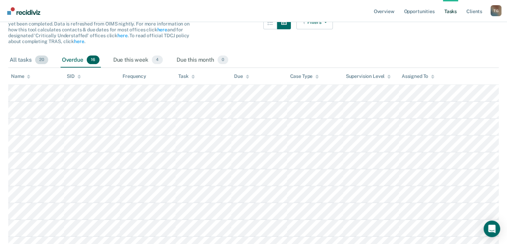
click at [19, 61] on div "All tasks 20" at bounding box center [28, 60] width 41 height 15
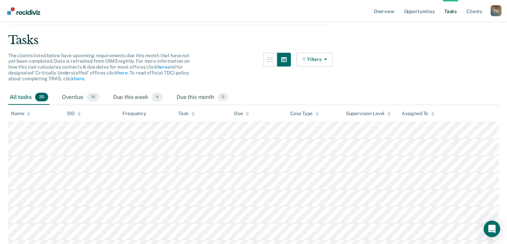
scroll to position [0, 0]
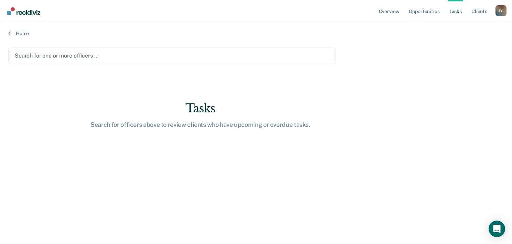
type input "s"
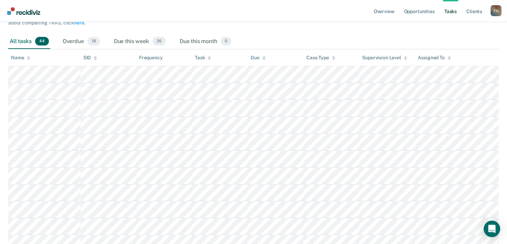
scroll to position [103, 0]
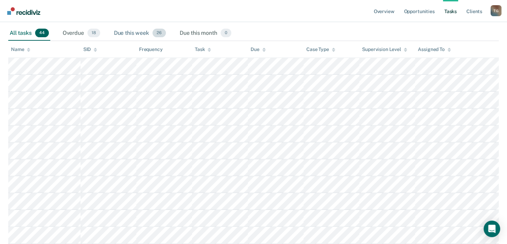
click at [143, 33] on div "Due this week 26" at bounding box center [140, 33] width 55 height 15
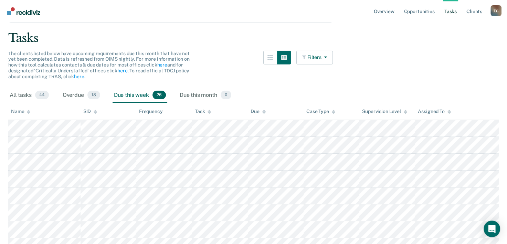
scroll to position [39, 0]
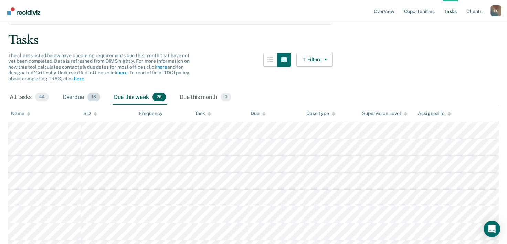
click at [70, 96] on div "Overdue 18" at bounding box center [81, 97] width 40 height 15
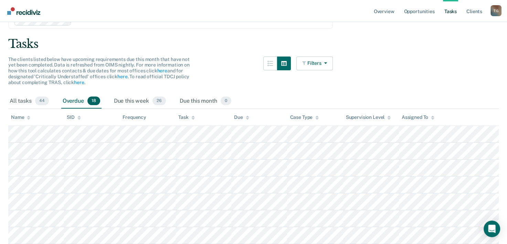
scroll to position [0, 0]
